Goal: Find specific page/section: Find specific page/section

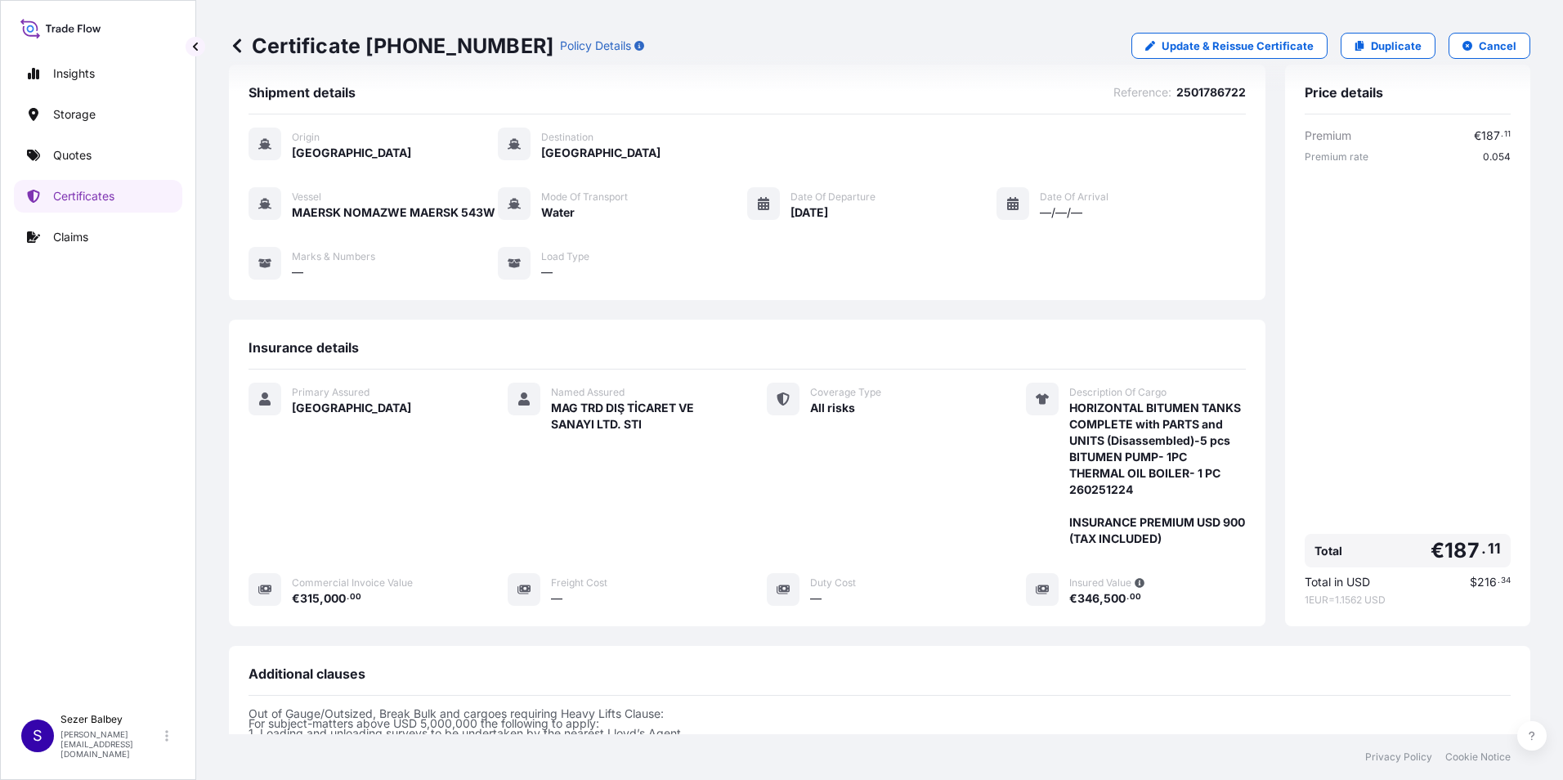
scroll to position [22, 0]
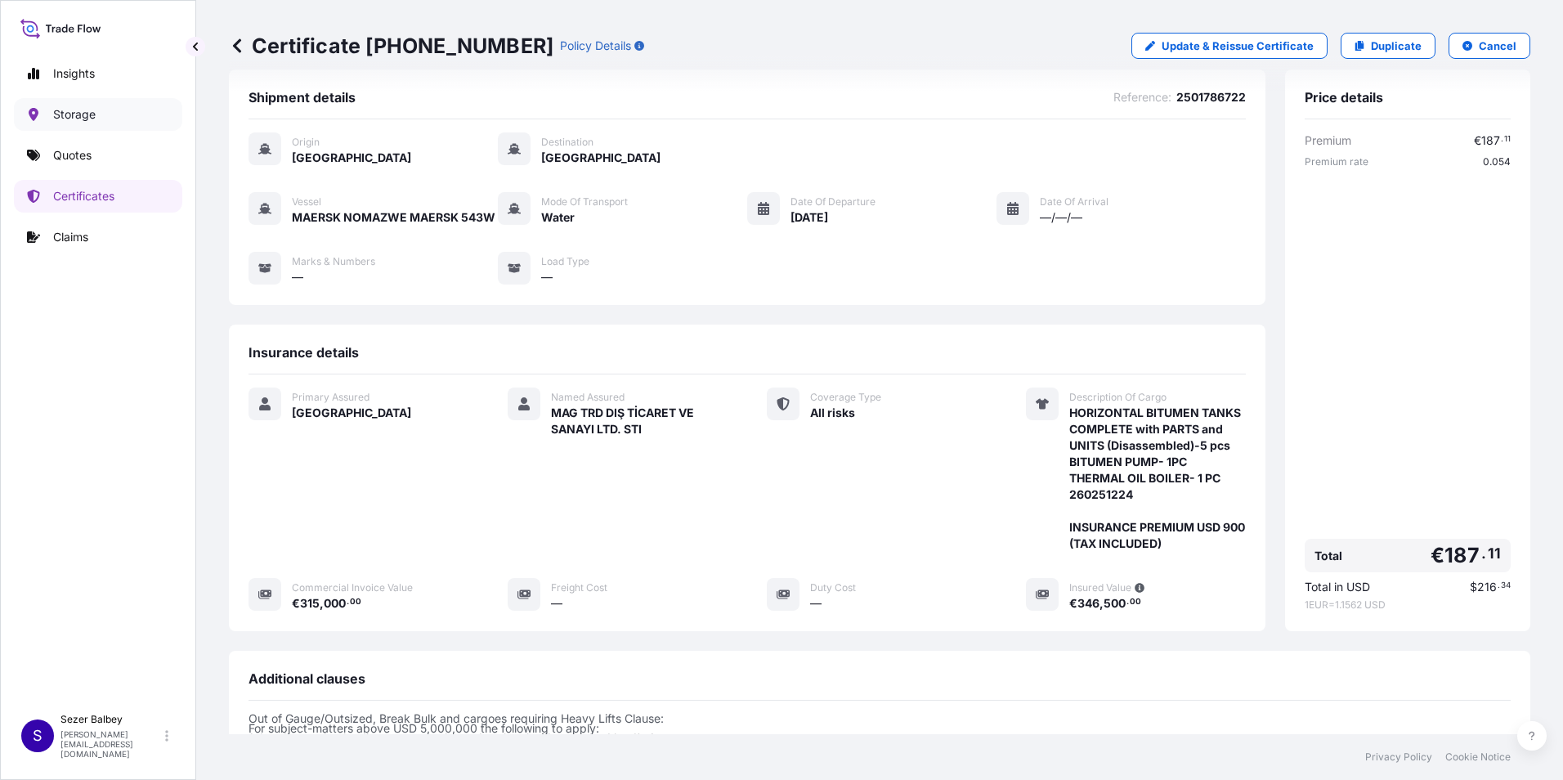
click at [105, 119] on link "Storage" at bounding box center [98, 114] width 168 height 33
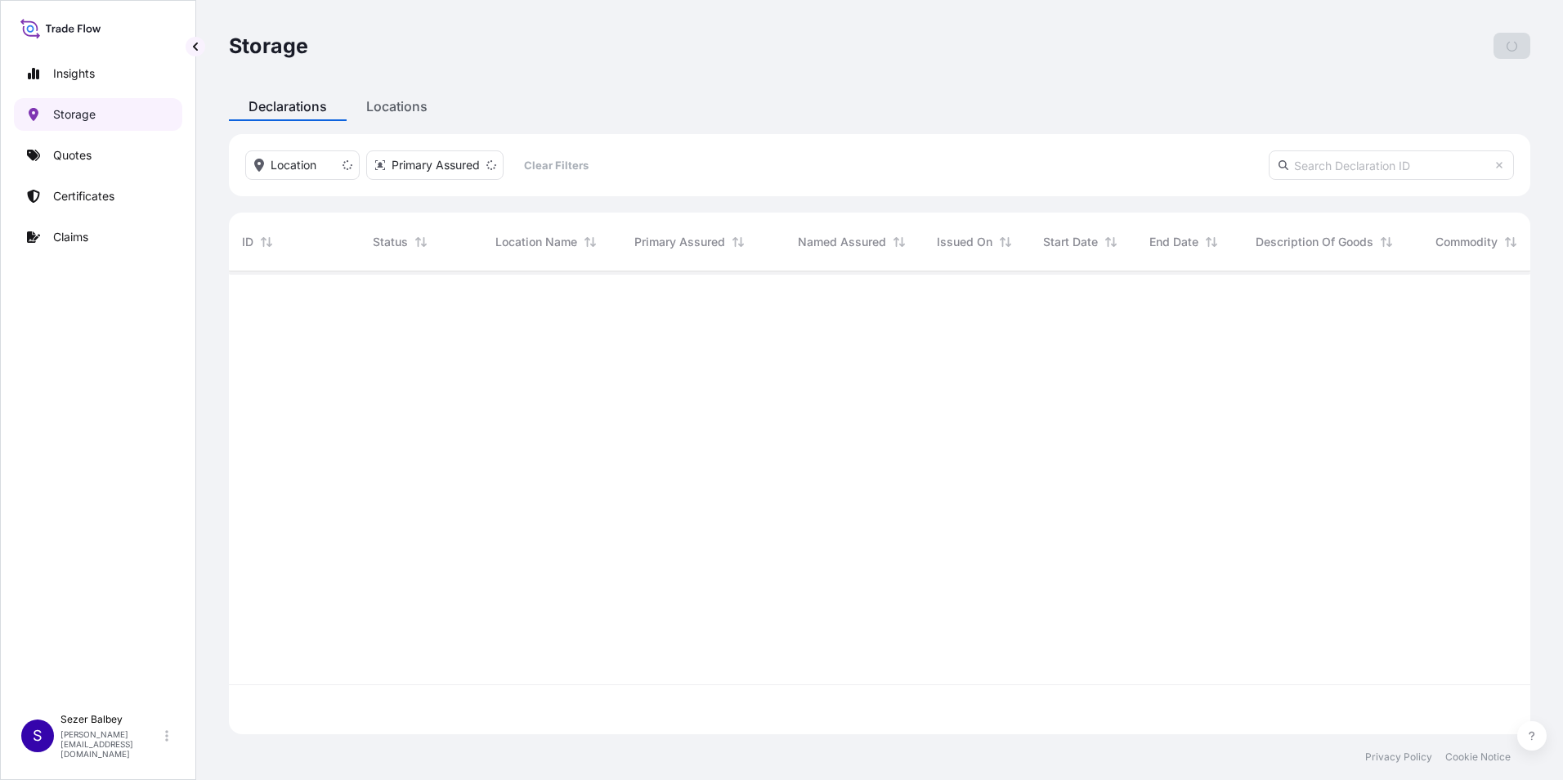
scroll to position [459, 1289]
click at [96, 74] on link "Insights" at bounding box center [98, 73] width 168 height 33
select select "2025"
